Goal: Task Accomplishment & Management: Manage account settings

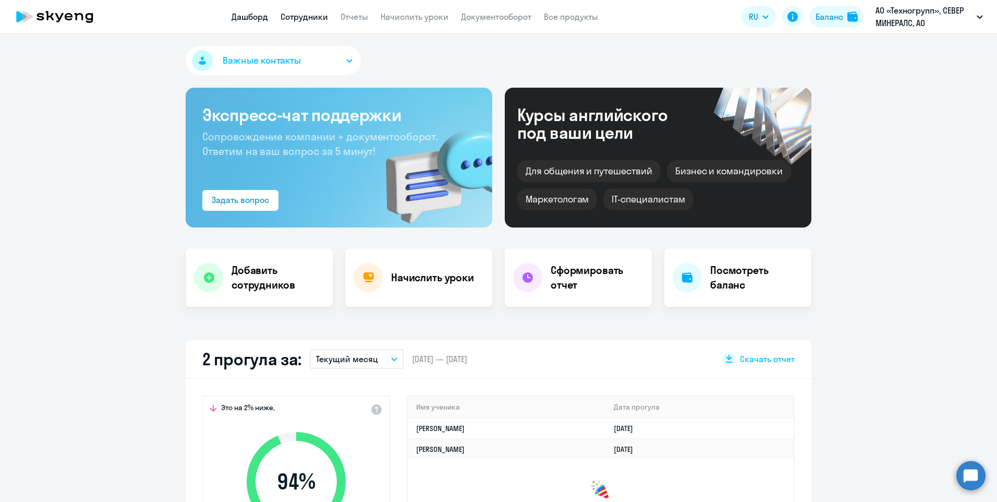
select select "30"
click at [311, 13] on link "Сотрудники" at bounding box center [304, 16] width 47 height 10
select select "30"
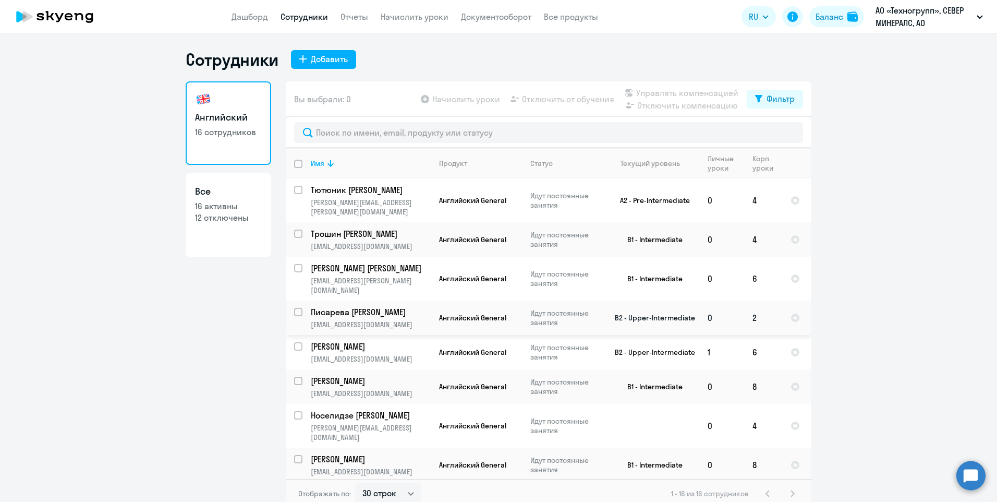
click at [286, 299] on div at bounding box center [298, 311] width 25 height 25
checkbox input "true"
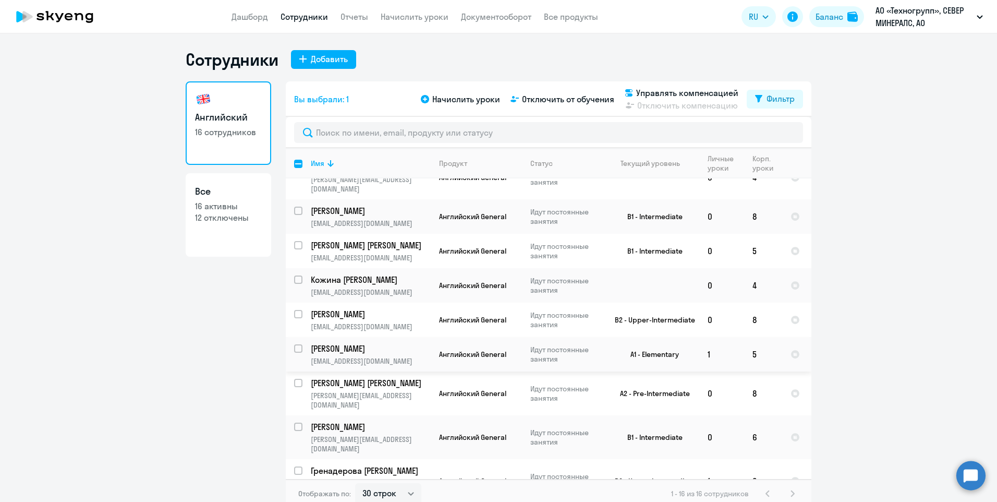
scroll to position [250, 0]
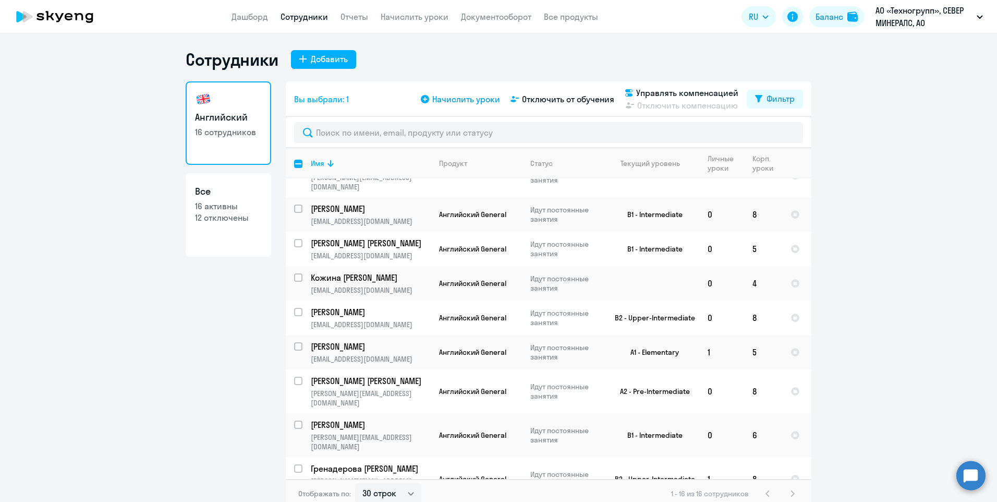
click at [467, 101] on span "Начислить уроки" at bounding box center [466, 99] width 68 height 13
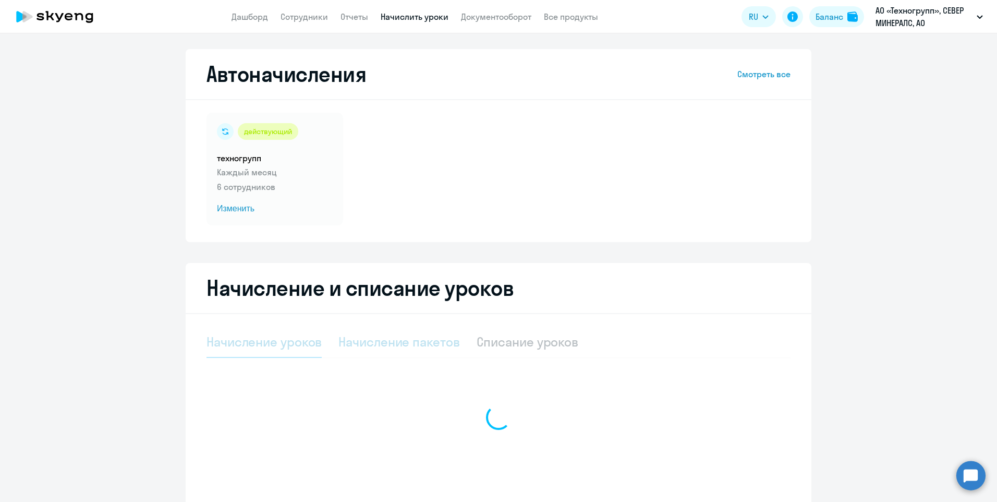
select select "10"
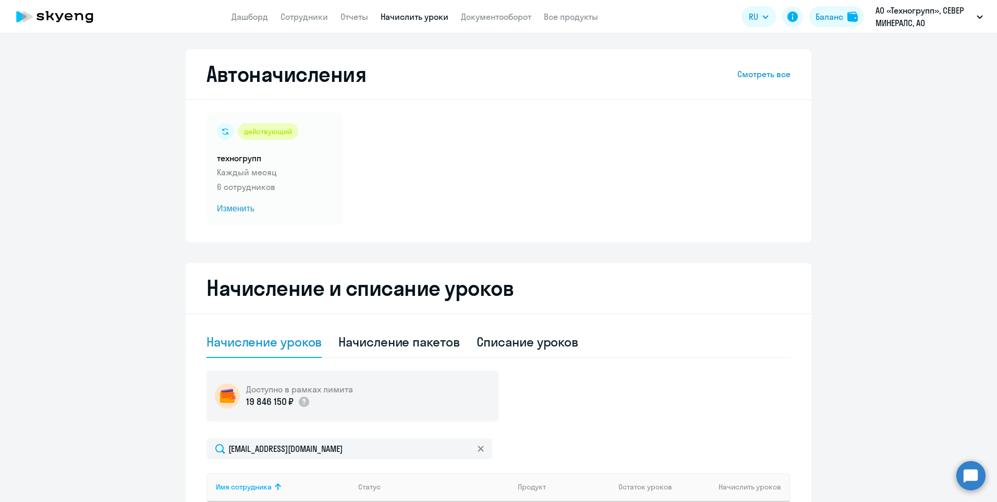
scroll to position [215, 0]
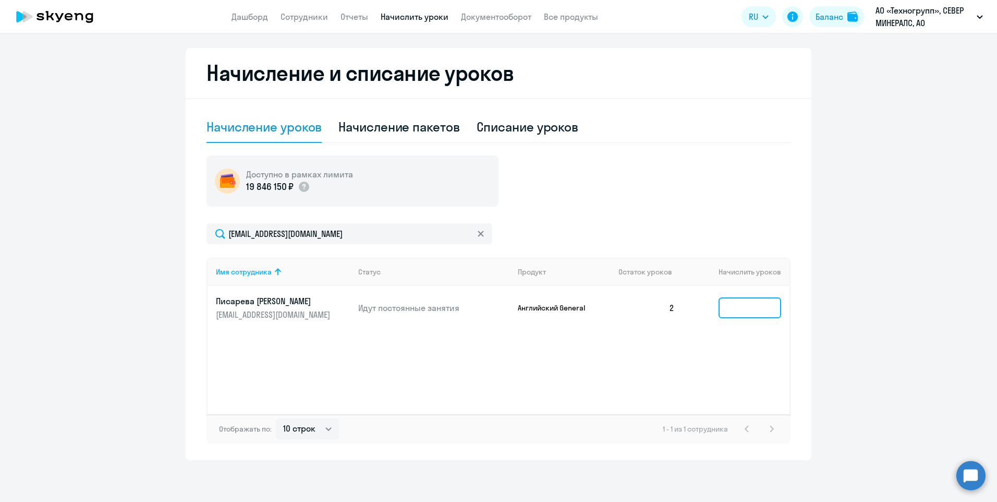
click at [765, 316] on input at bounding box center [750, 307] width 63 height 21
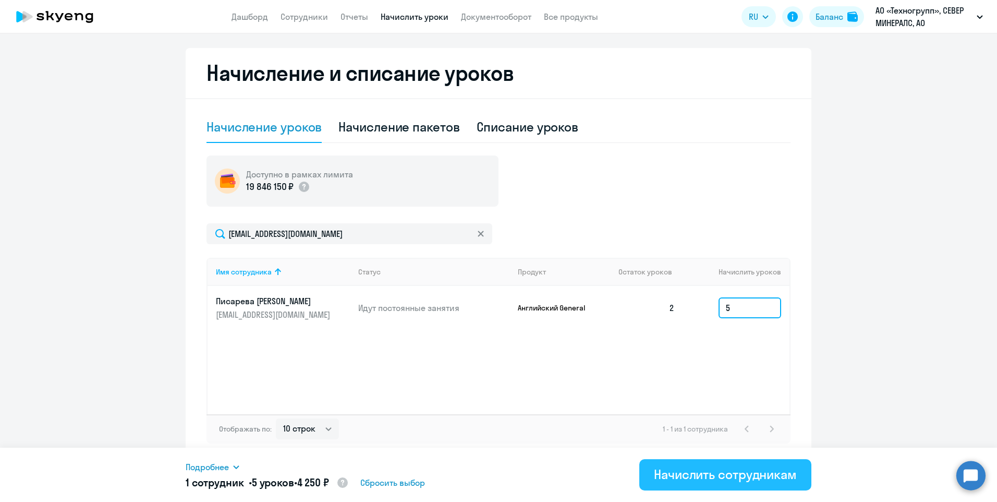
type input "5"
click at [755, 473] on div "Начислить сотрудникам" at bounding box center [725, 474] width 143 height 17
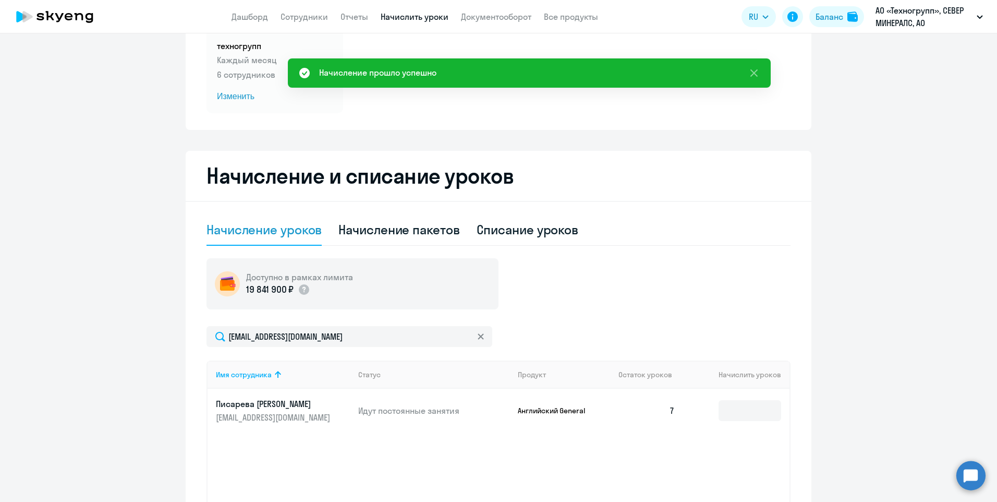
scroll to position [0, 0]
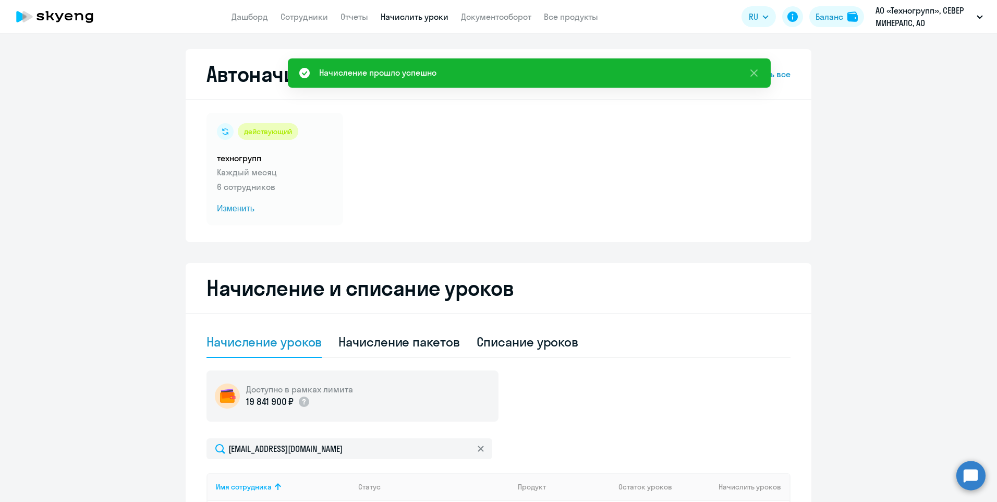
click at [255, 22] on app-menu-item-link "Дашборд" at bounding box center [250, 16] width 37 height 13
drag, startPoint x: 255, startPoint y: 22, endPoint x: 247, endPoint y: 16, distance: 9.6
click at [250, 16] on link "Дашборд" at bounding box center [250, 16] width 37 height 10
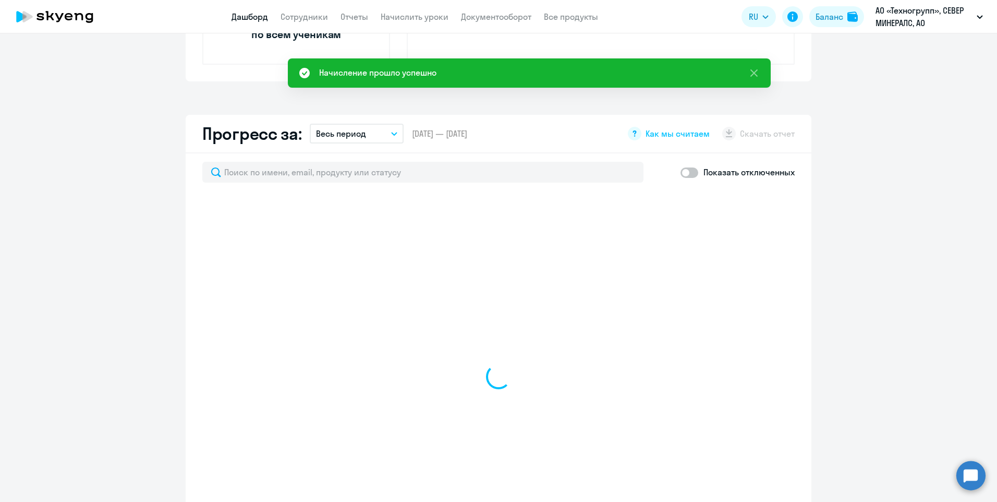
scroll to position [522, 0]
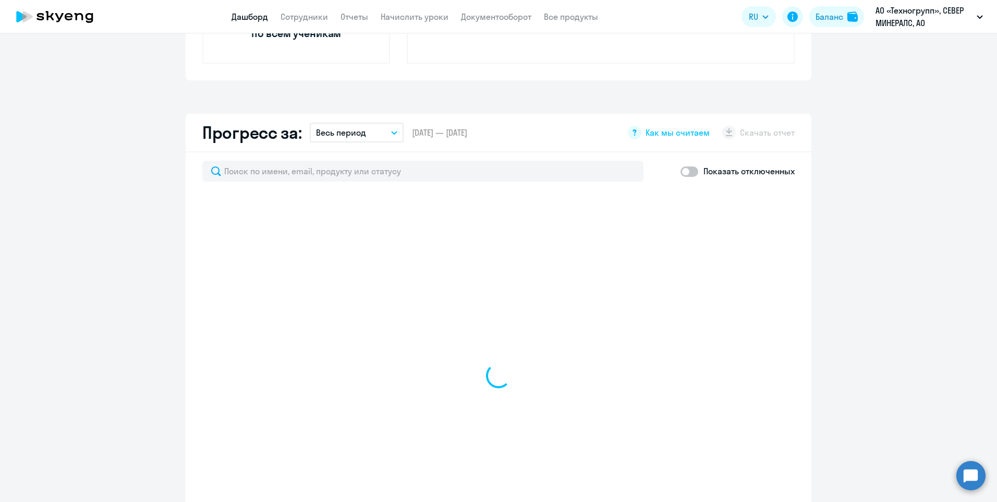
select select "30"
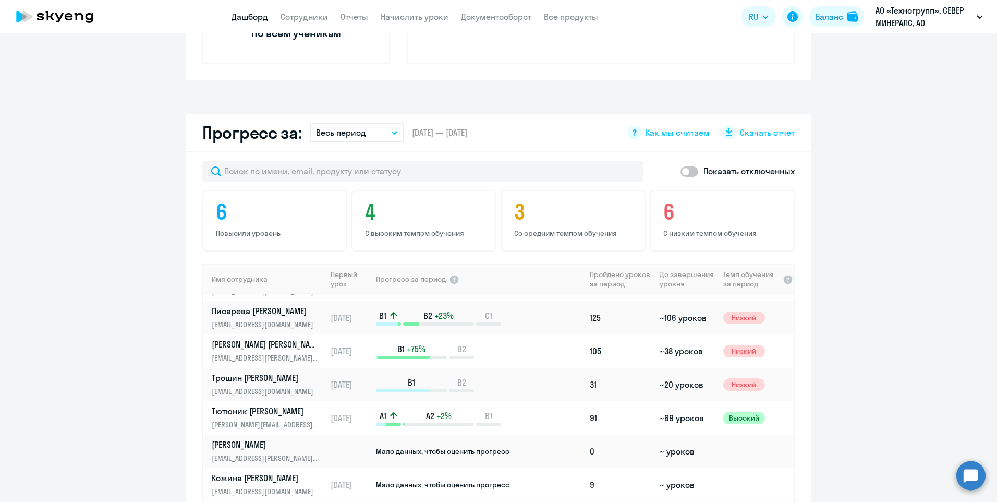
scroll to position [295, 0]
click at [246, 377] on p "Трошин [PERSON_NAME]" at bounding box center [265, 375] width 107 height 11
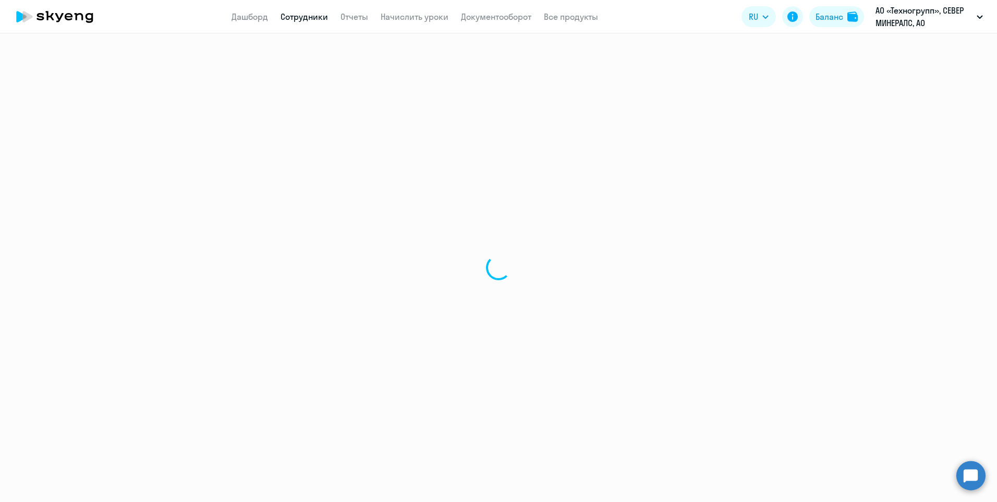
select select "english"
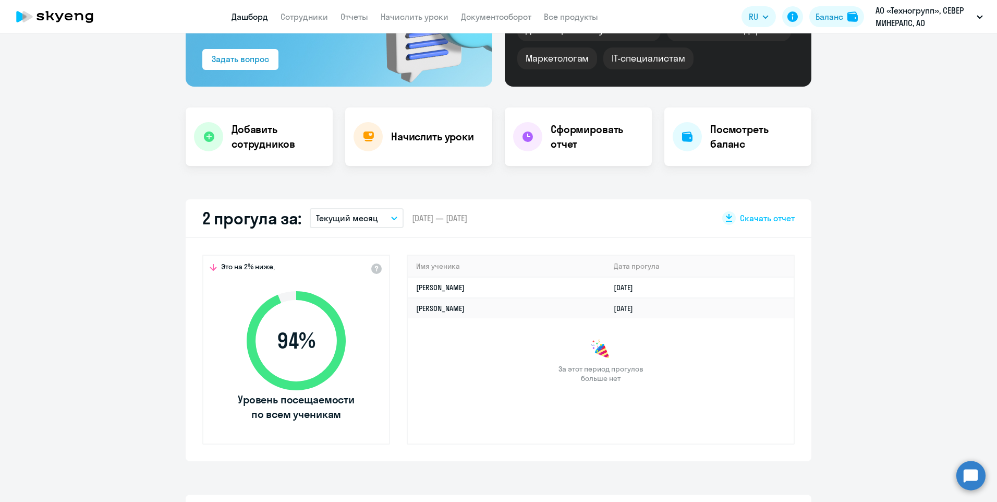
scroll to position [209, 0]
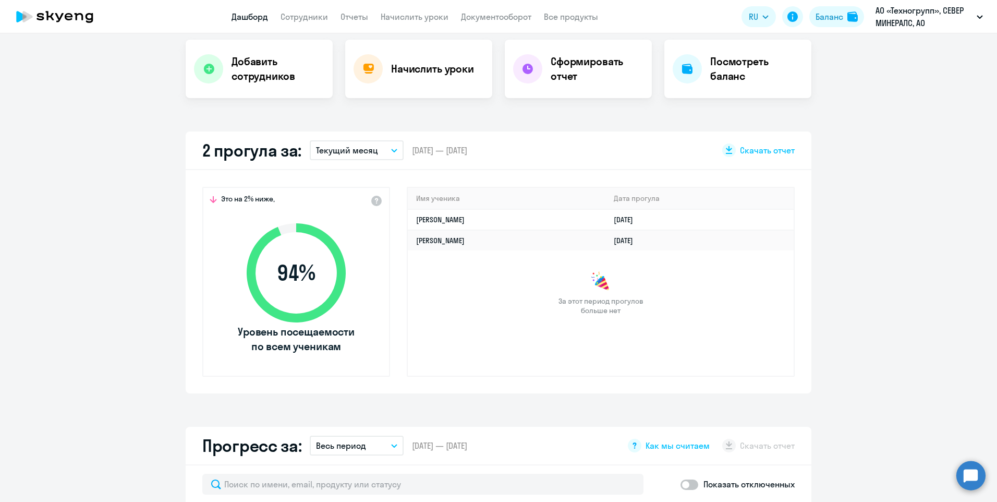
select select "30"
